Goal: Transaction & Acquisition: Purchase product/service

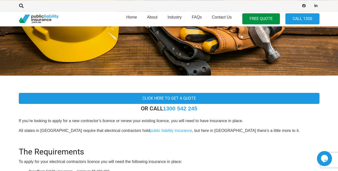
scroll to position [77, 0]
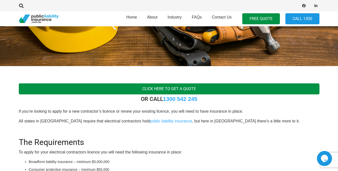
click at [179, 89] on link "Click here to get a quote" at bounding box center [169, 88] width 300 height 11
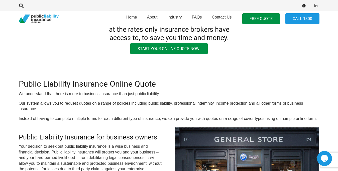
scroll to position [26, 0]
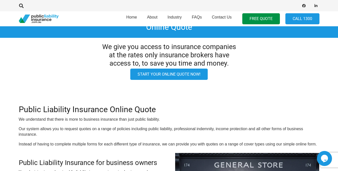
click at [165, 72] on link "Start your online quote now!" at bounding box center [168, 74] width 77 height 11
